Goal: Task Accomplishment & Management: Manage account settings

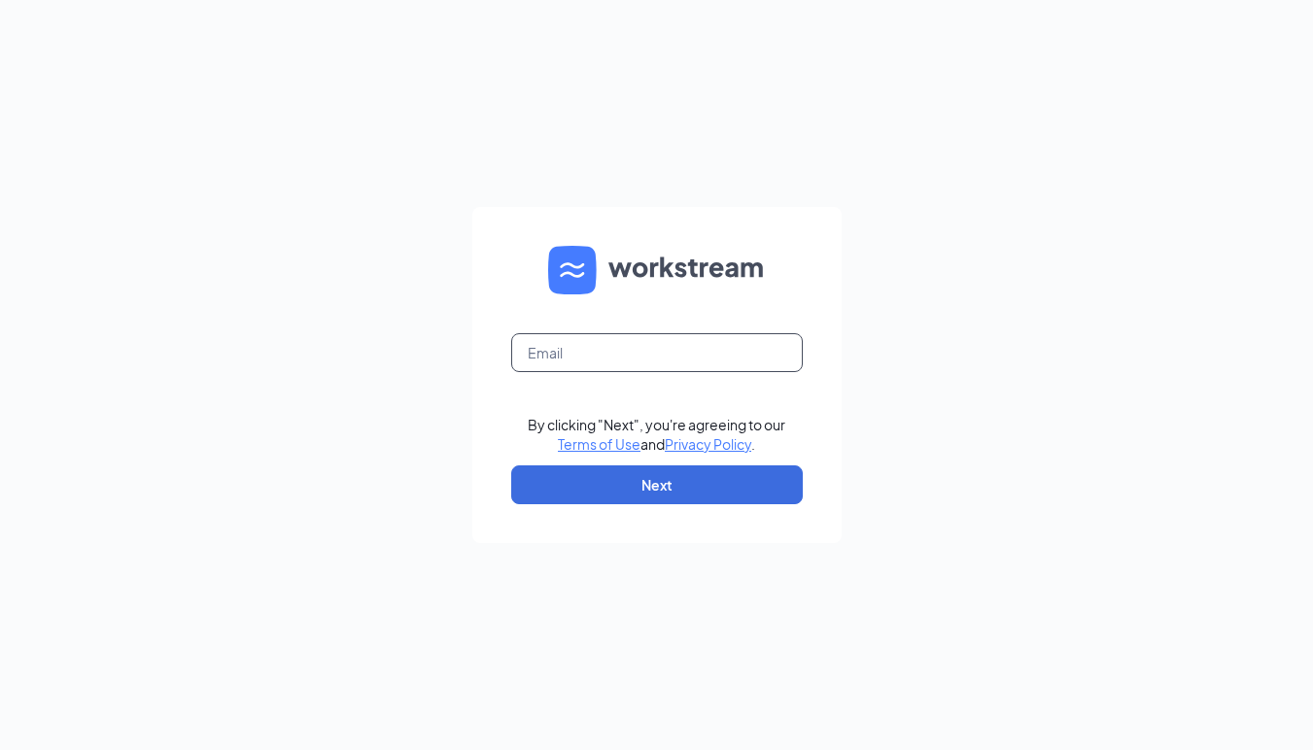
click at [738, 364] on input "text" at bounding box center [657, 352] width 292 height 39
type input "[EMAIL_ADDRESS][DOMAIN_NAME]"
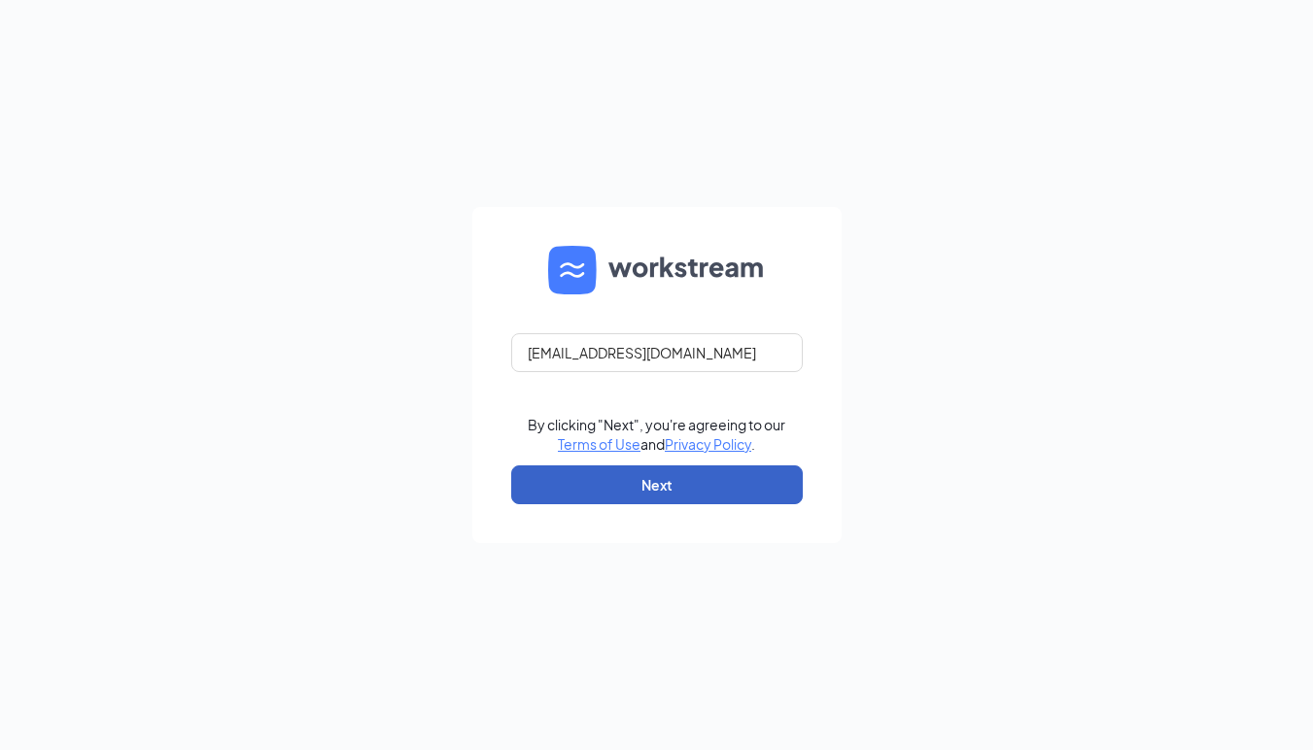
click at [692, 489] on button "Next" at bounding box center [657, 485] width 292 height 39
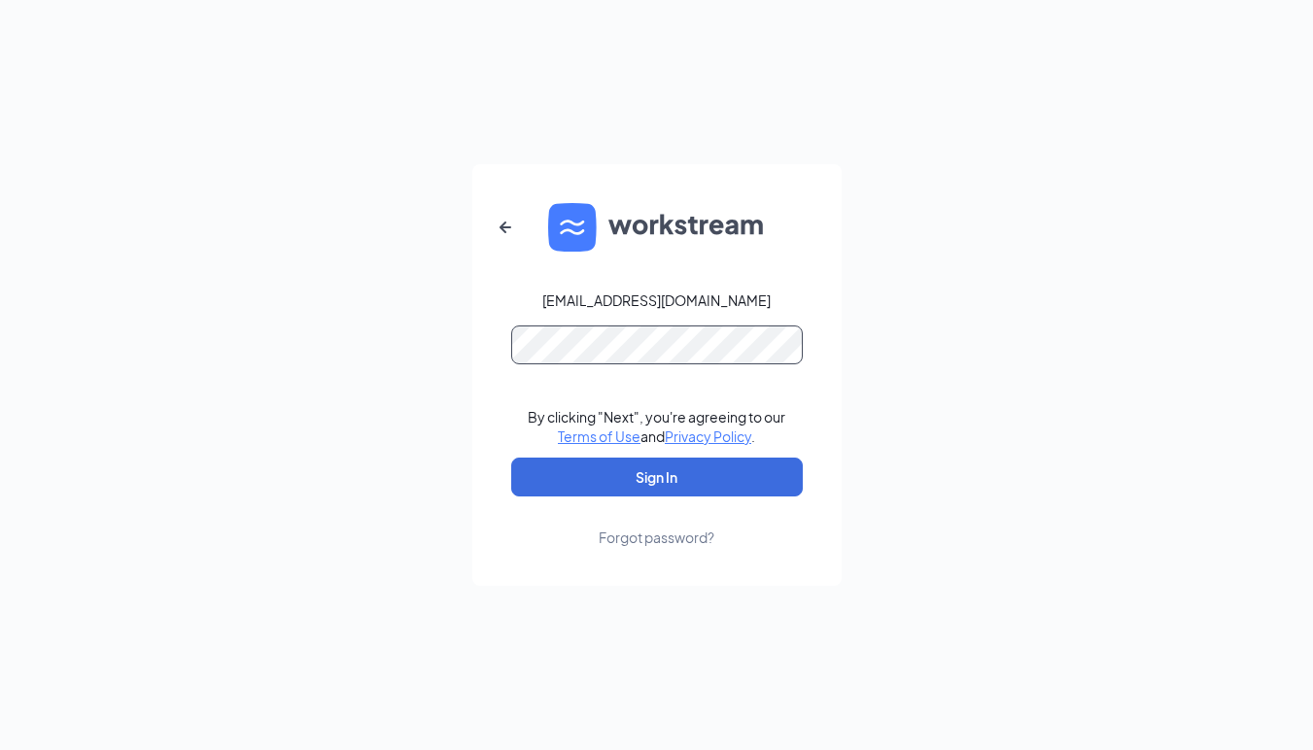
click at [511, 458] on button "Sign In" at bounding box center [657, 477] width 292 height 39
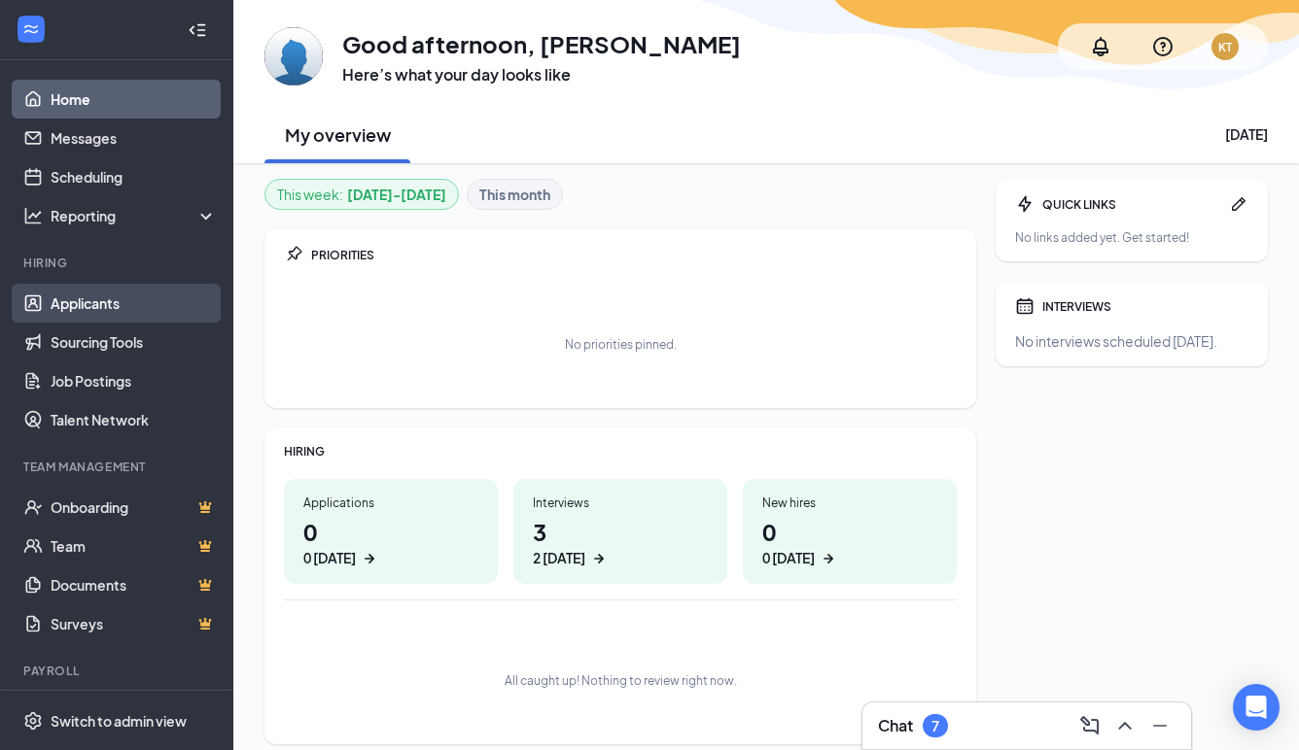
click at [103, 303] on link "Applicants" at bounding box center [134, 303] width 166 height 39
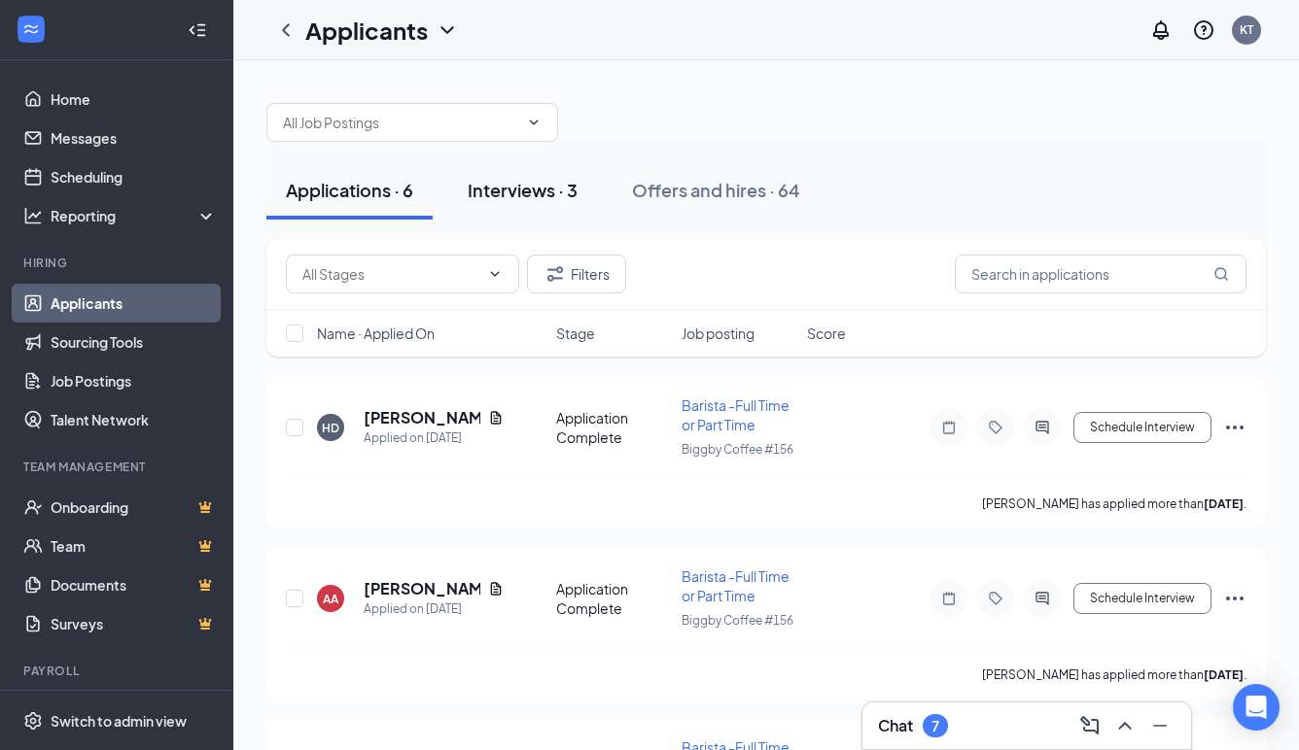
click at [499, 190] on div "Interviews · 3" at bounding box center [523, 190] width 110 height 24
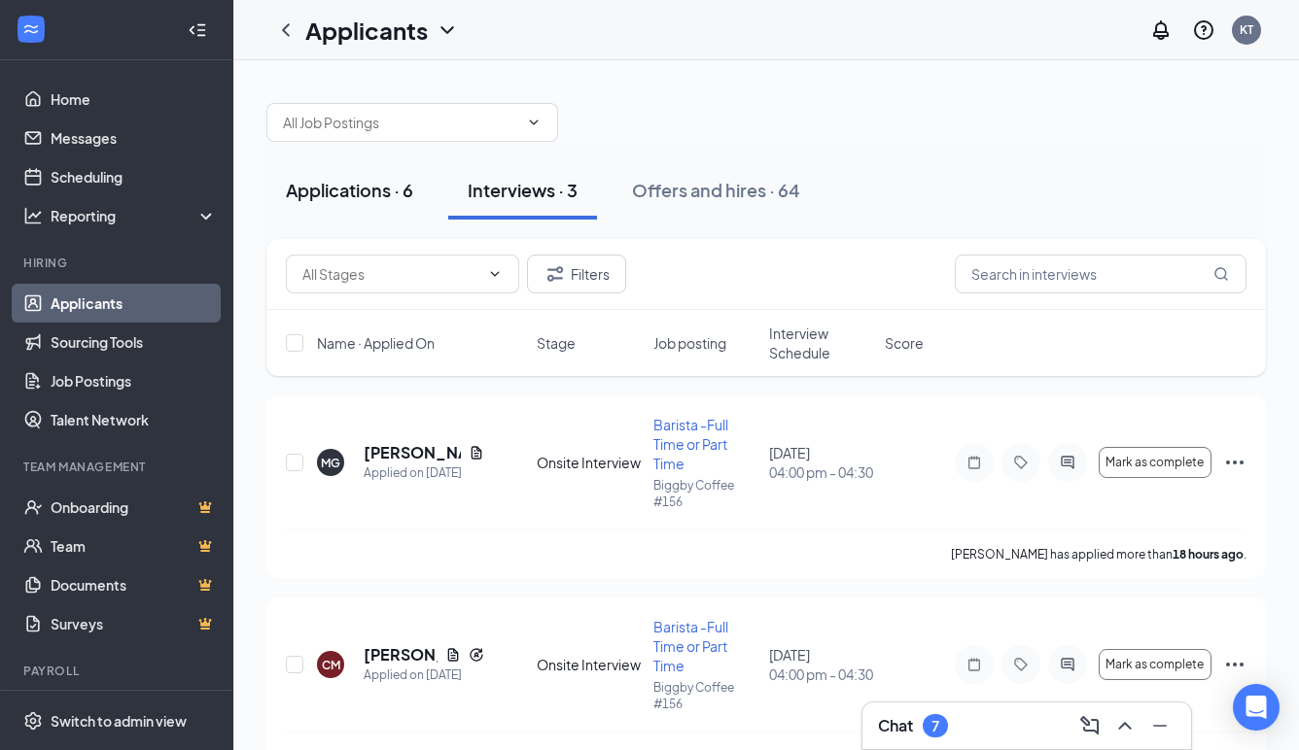
click at [357, 191] on div "Applications · 6" at bounding box center [349, 190] width 127 height 24
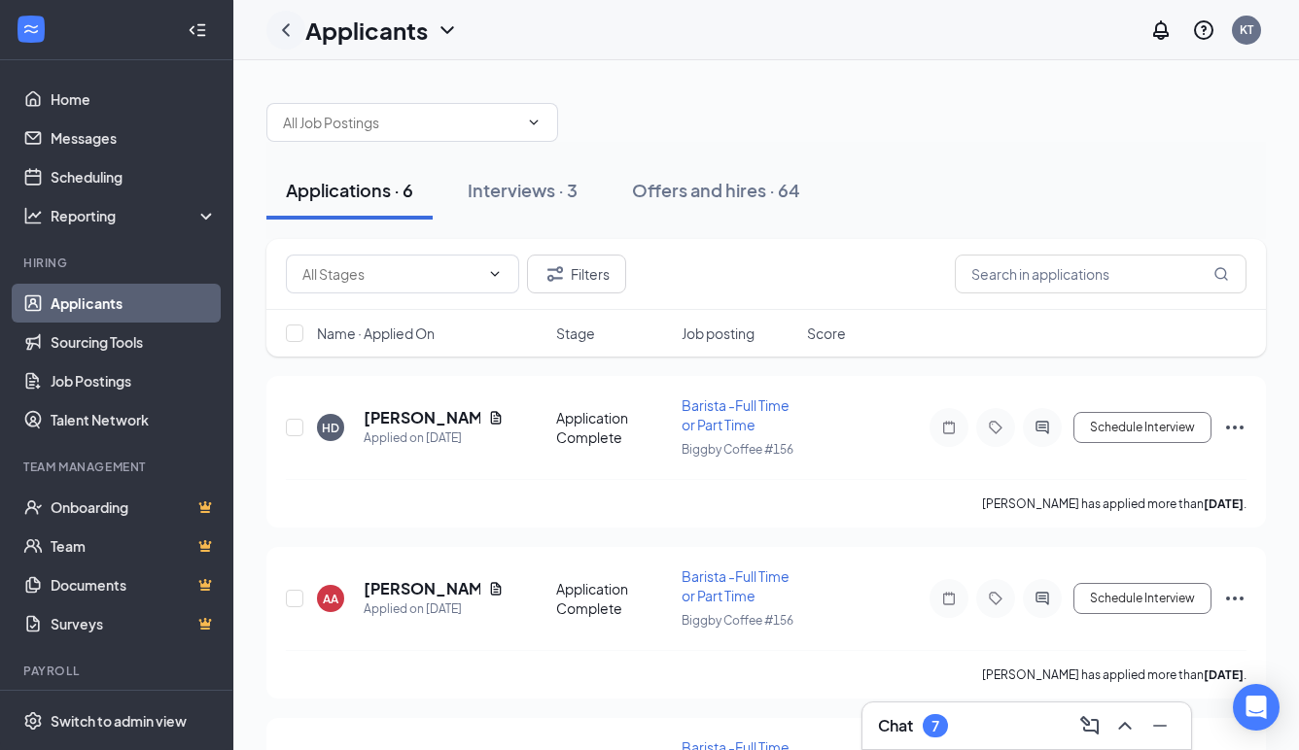
click at [286, 30] on icon "ChevronLeft" at bounding box center [285, 29] width 23 height 23
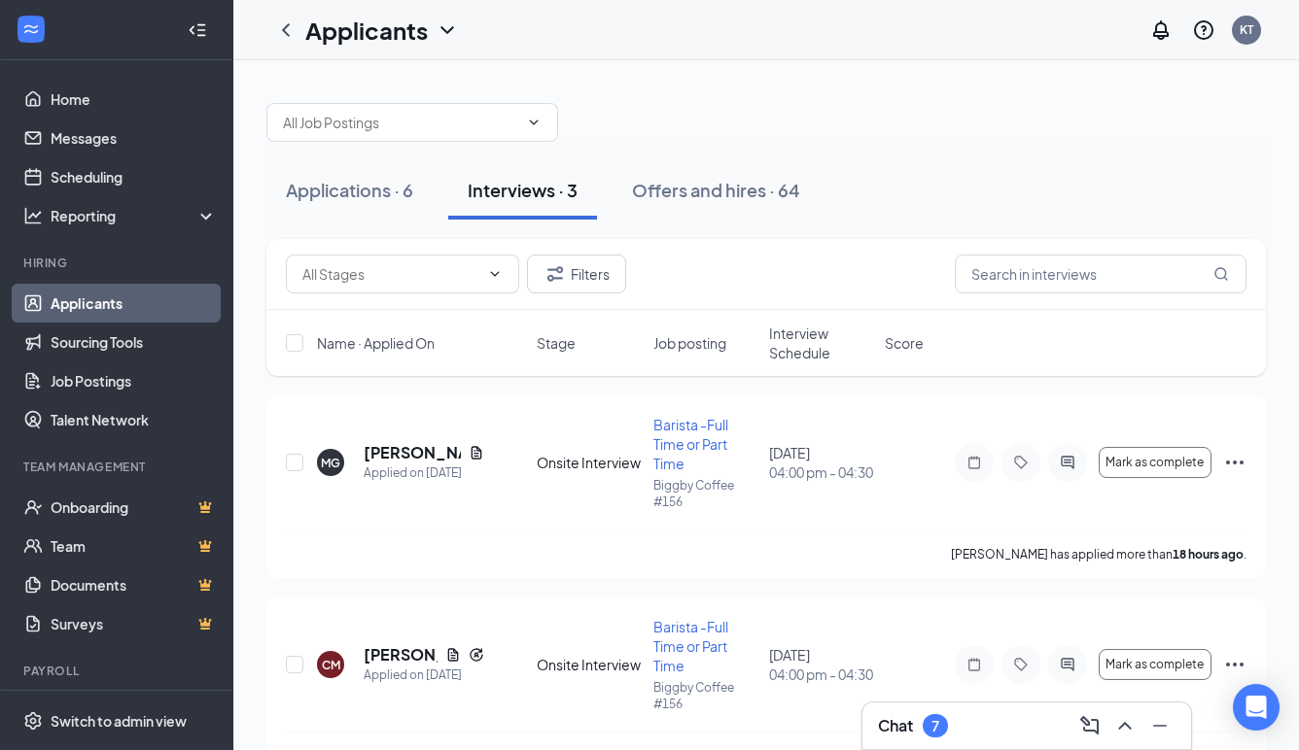
click at [500, 198] on div "Interviews · 3" at bounding box center [523, 190] width 110 height 24
click at [1077, 301] on div "Log out" at bounding box center [1149, 297] width 210 height 19
